Goal: Navigation & Orientation: Find specific page/section

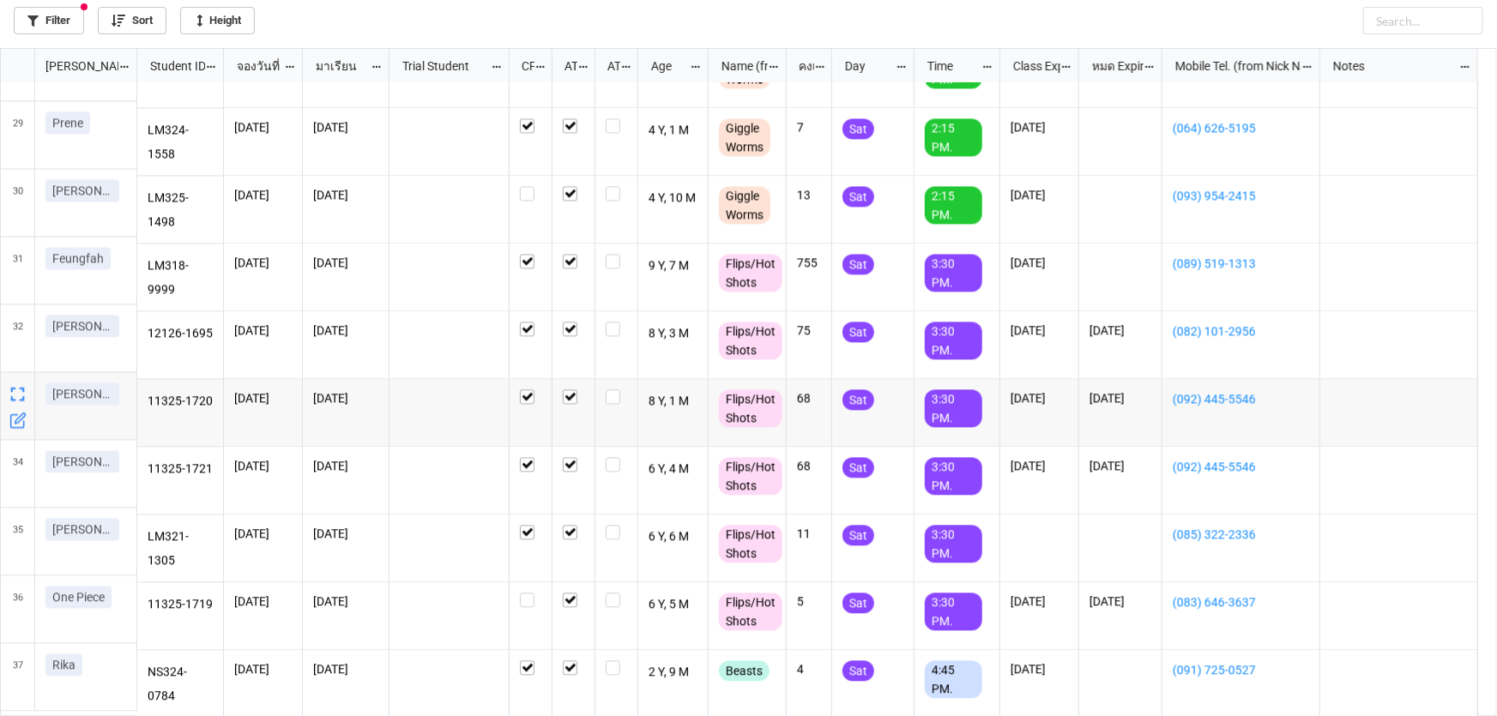
scroll to position [1881, 0]
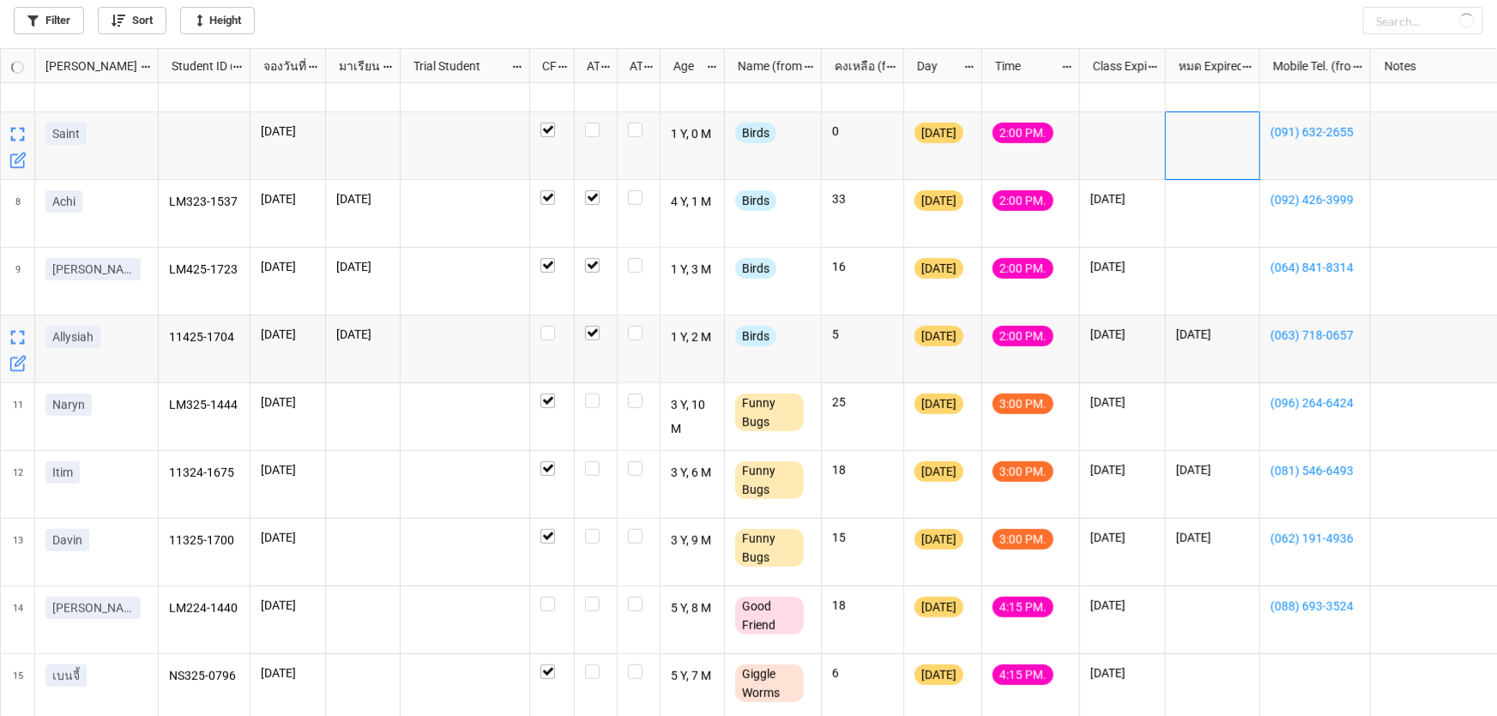
scroll to position [391, 0]
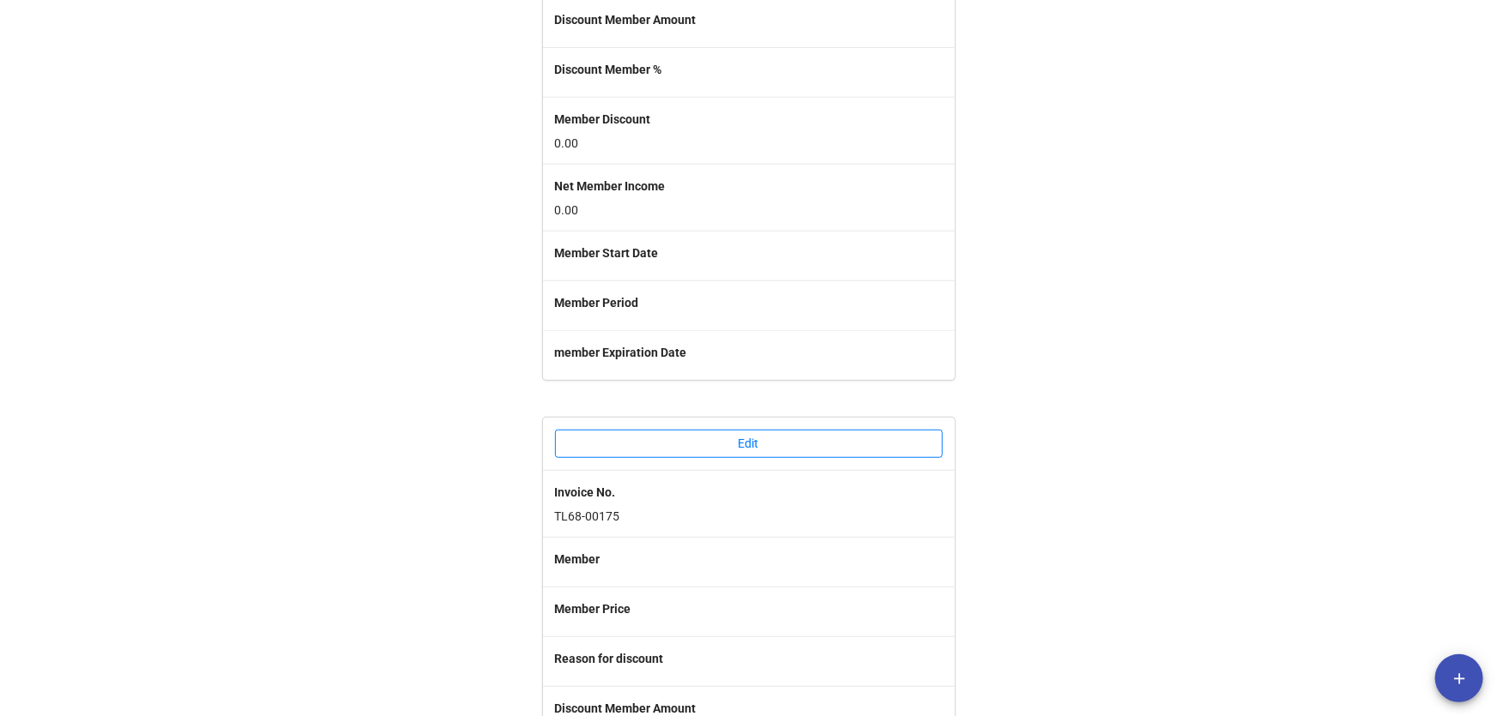
scroll to position [390, 0]
